Goal: Find specific page/section: Find specific page/section

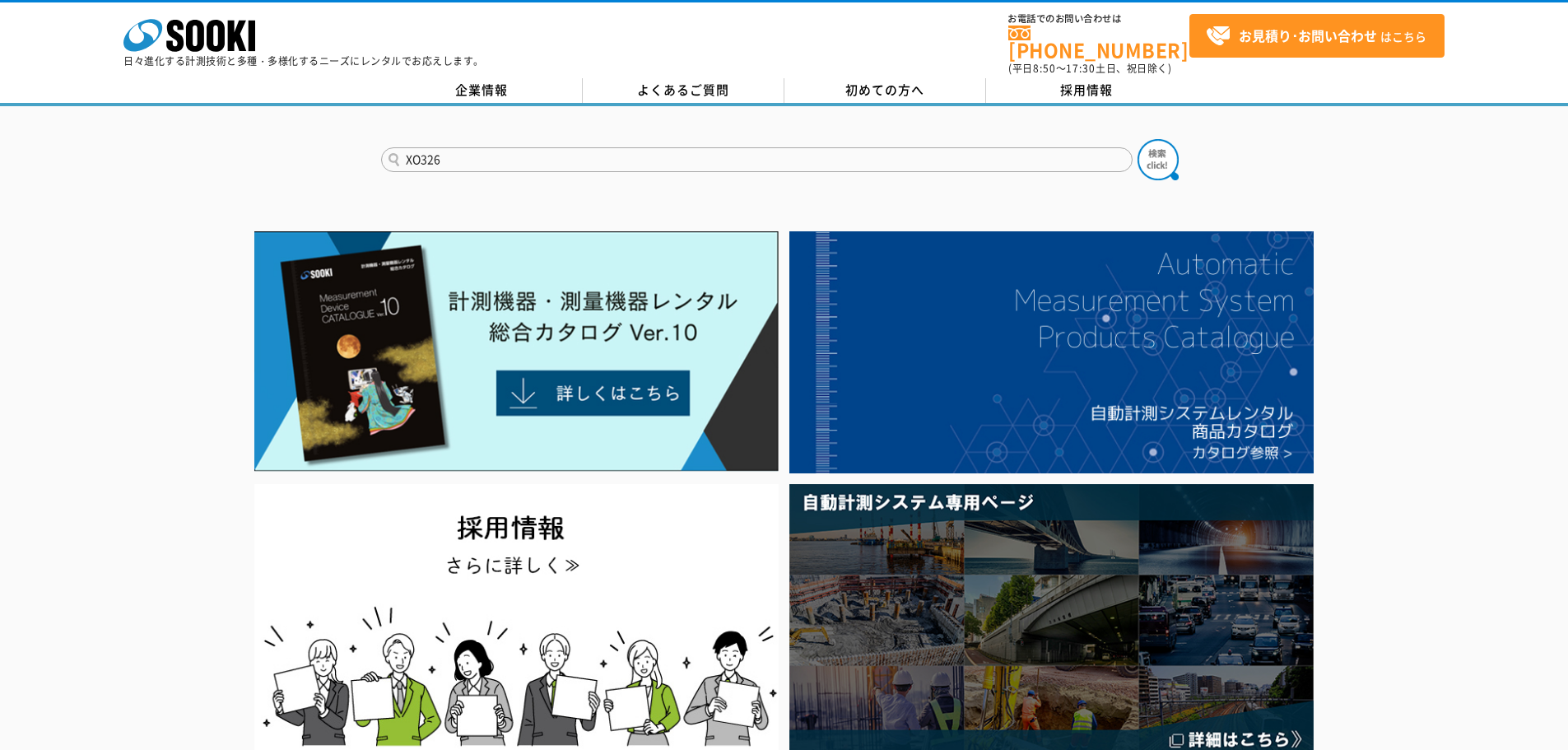
type input "XO326"
click at [1137, 139] on button at bounding box center [1157, 159] width 42 height 42
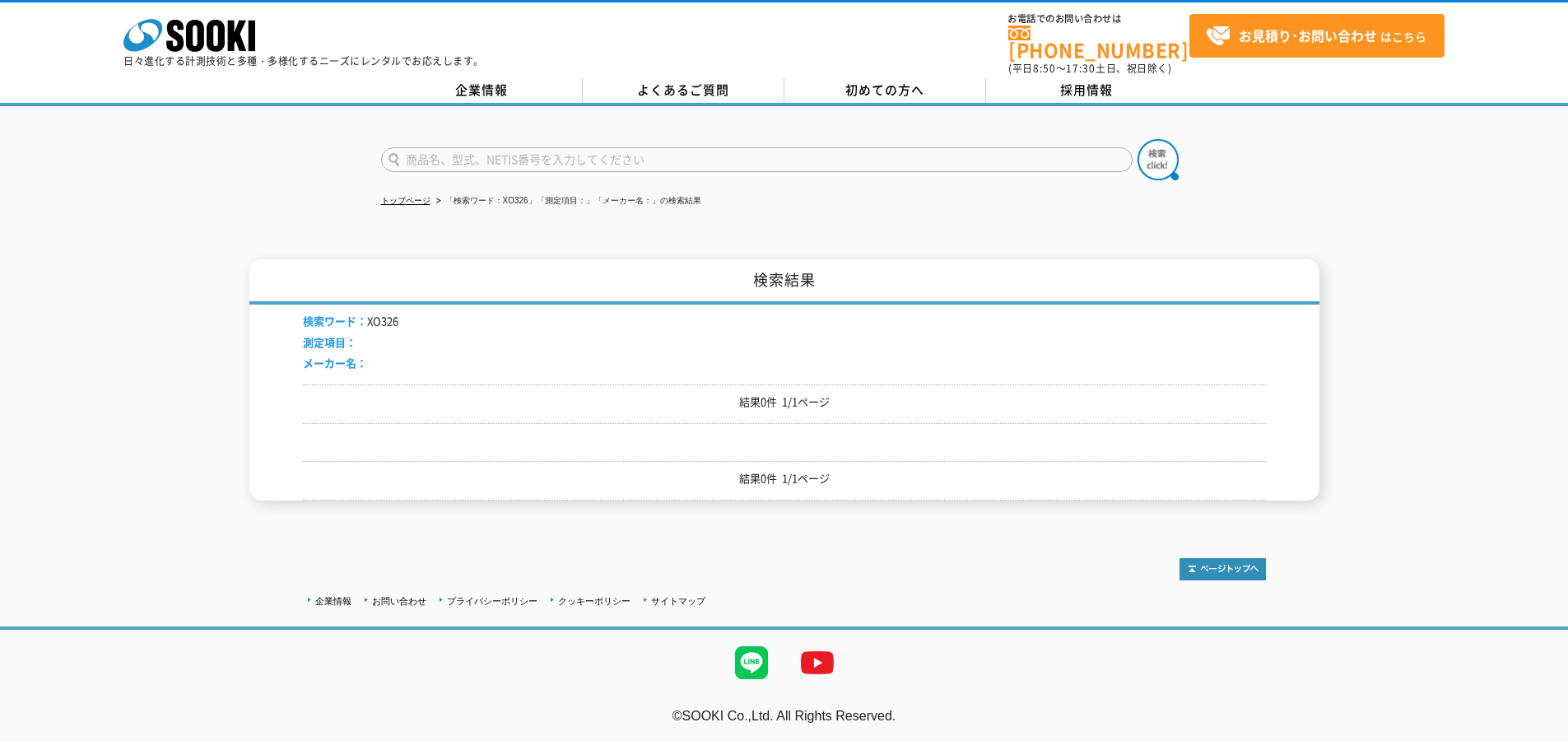
click at [451, 149] on input "text" at bounding box center [756, 159] width 751 height 25
type input "酸素"
click at [1137, 139] on button at bounding box center [1157, 159] width 42 height 42
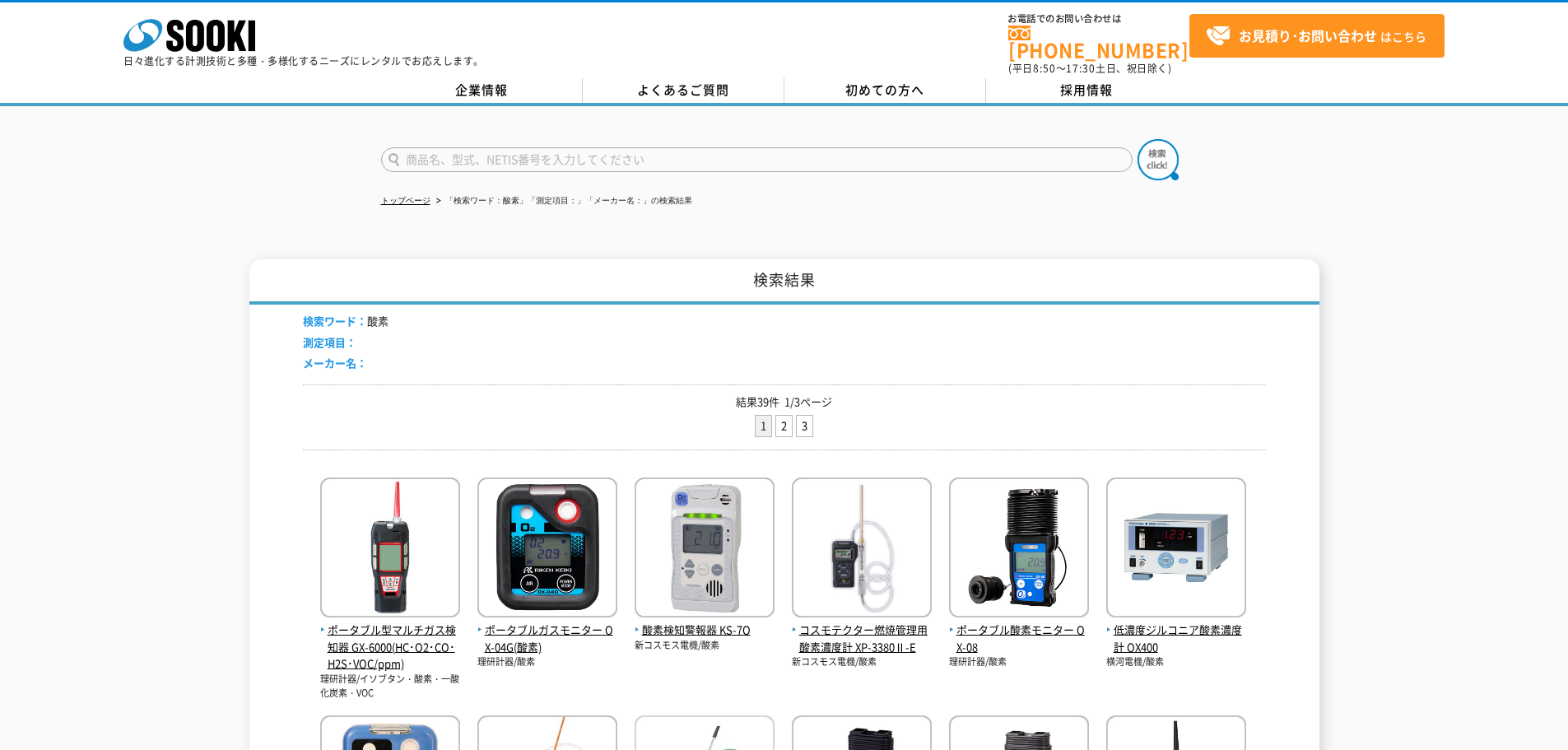
scroll to position [330, 0]
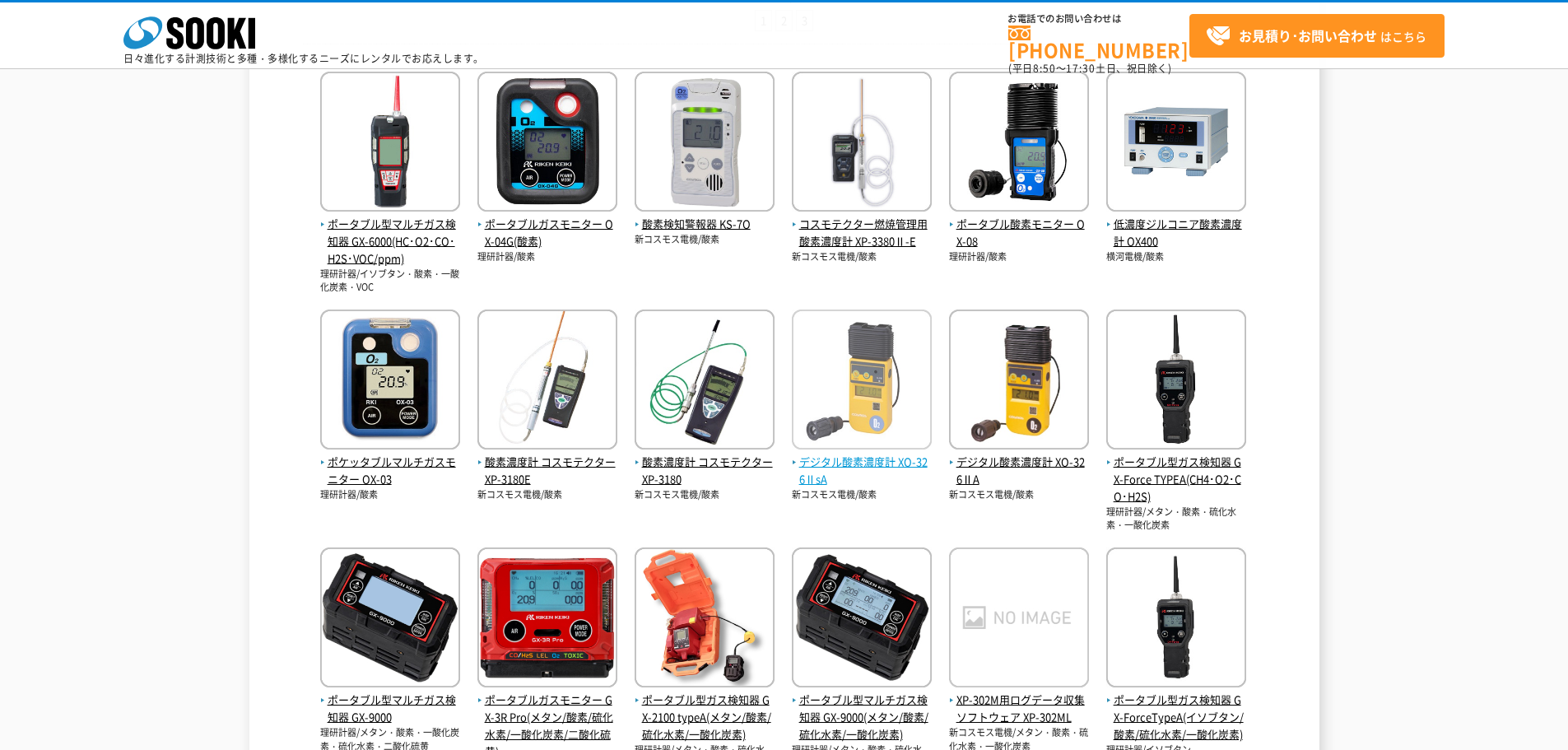
click at [875, 401] on img at bounding box center [861, 381] width 140 height 144
click at [883, 463] on span "デジタル酸素濃度計 XO-326ⅡsA" at bounding box center [861, 471] width 140 height 35
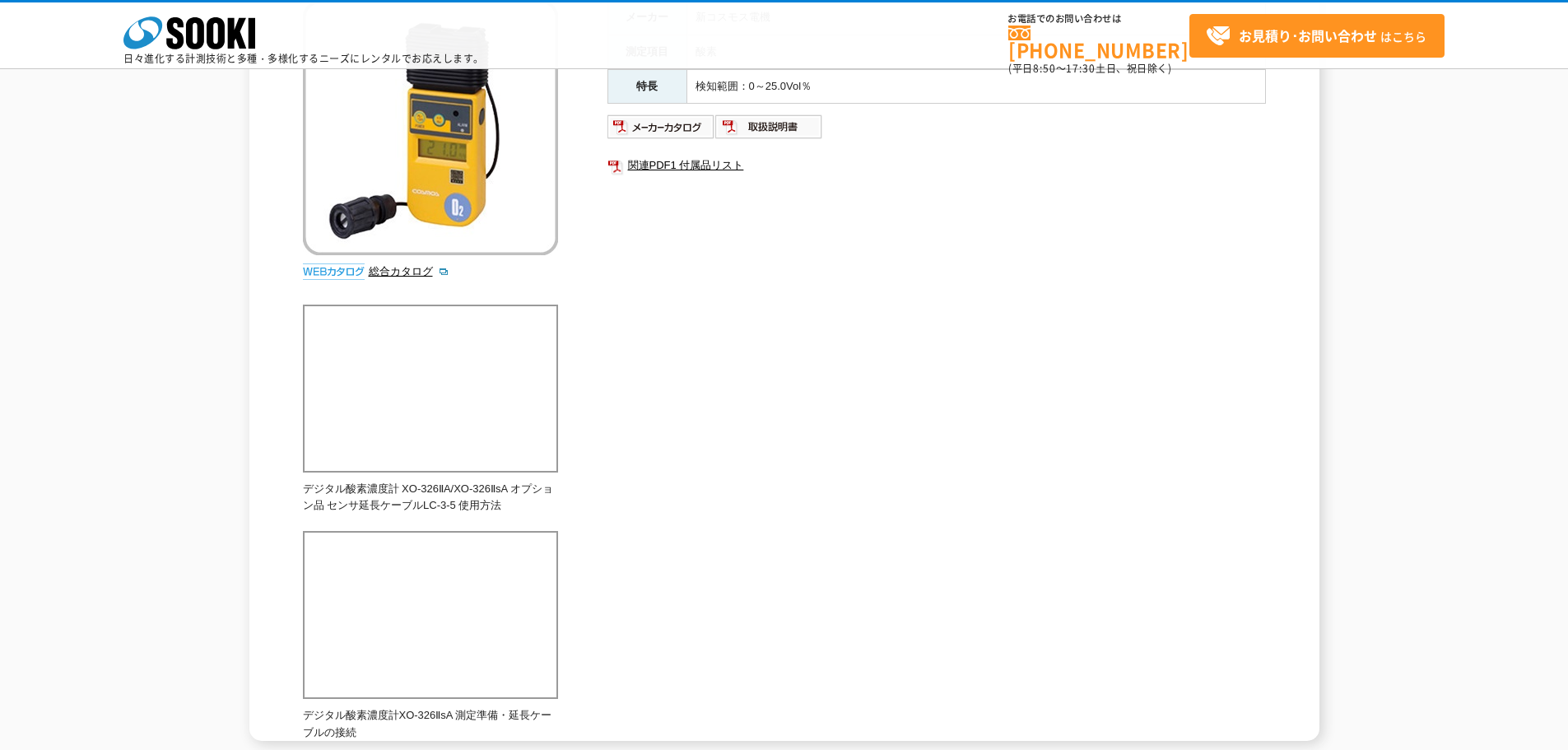
scroll to position [330, 0]
